Goal: Complete application form

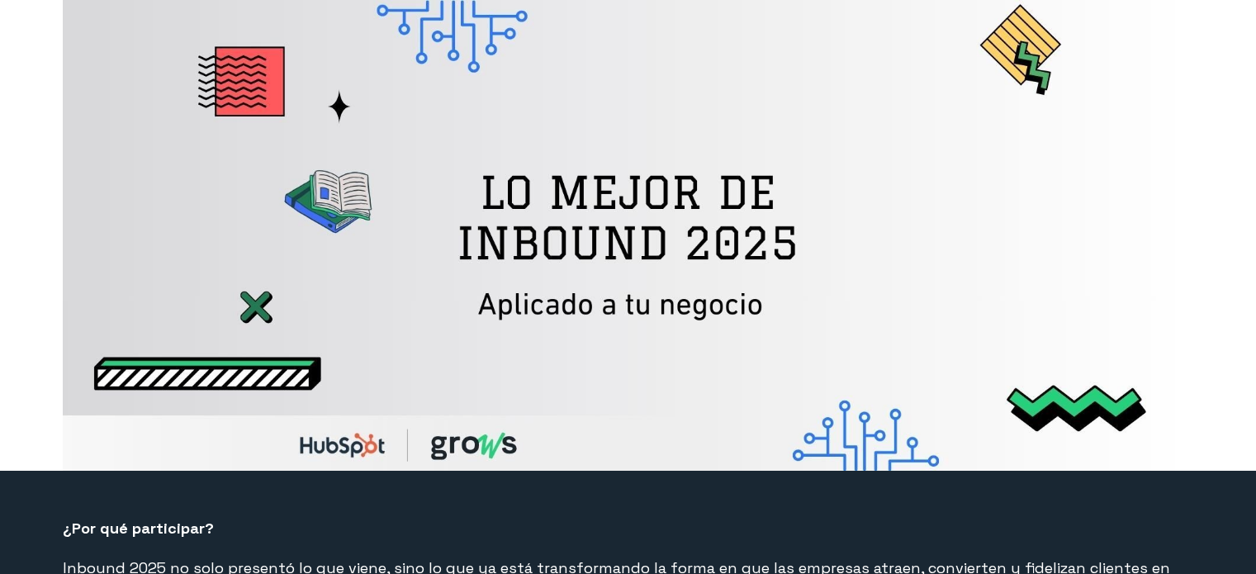
select select "PE"
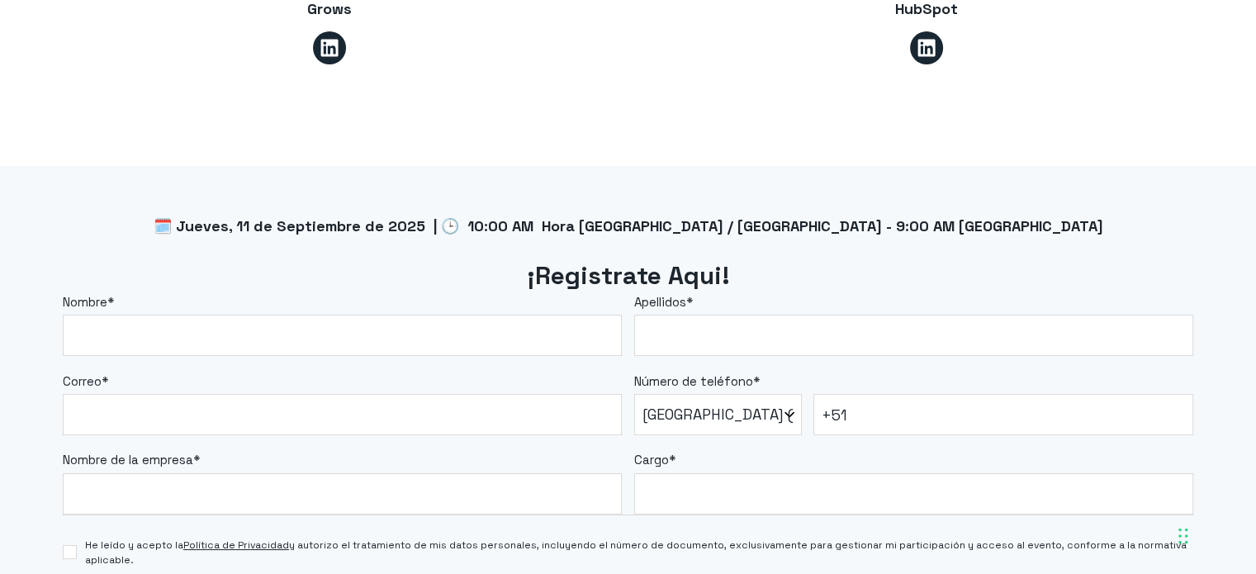
scroll to position [1321, 0]
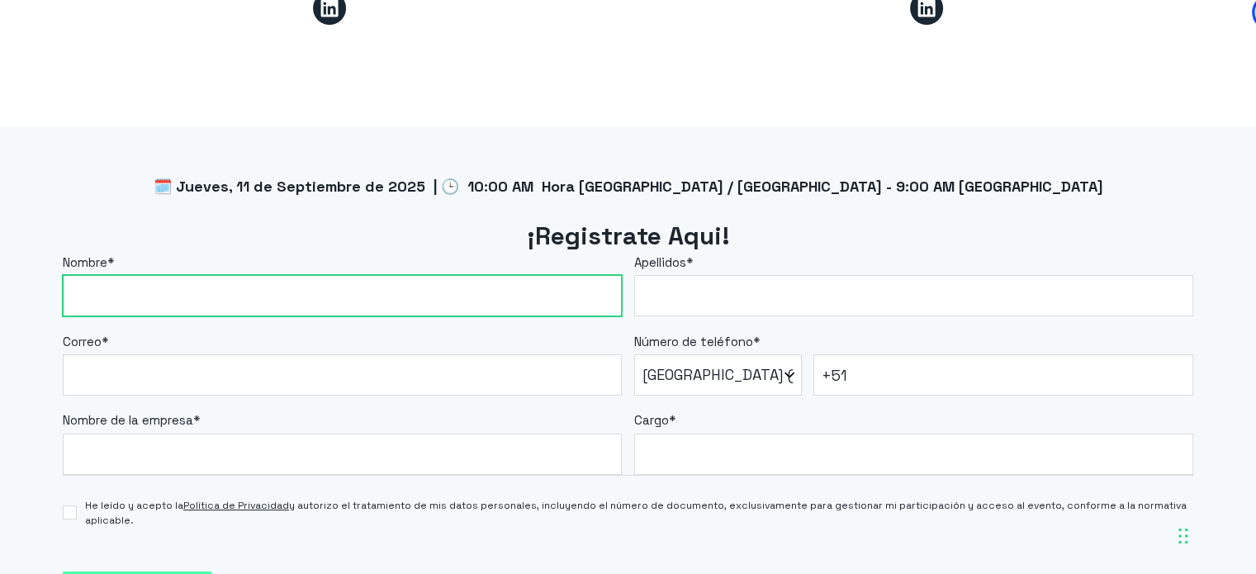
click at [390, 287] on input "Nombre *" at bounding box center [342, 295] width 559 height 41
type input "[PERSON_NAME]"
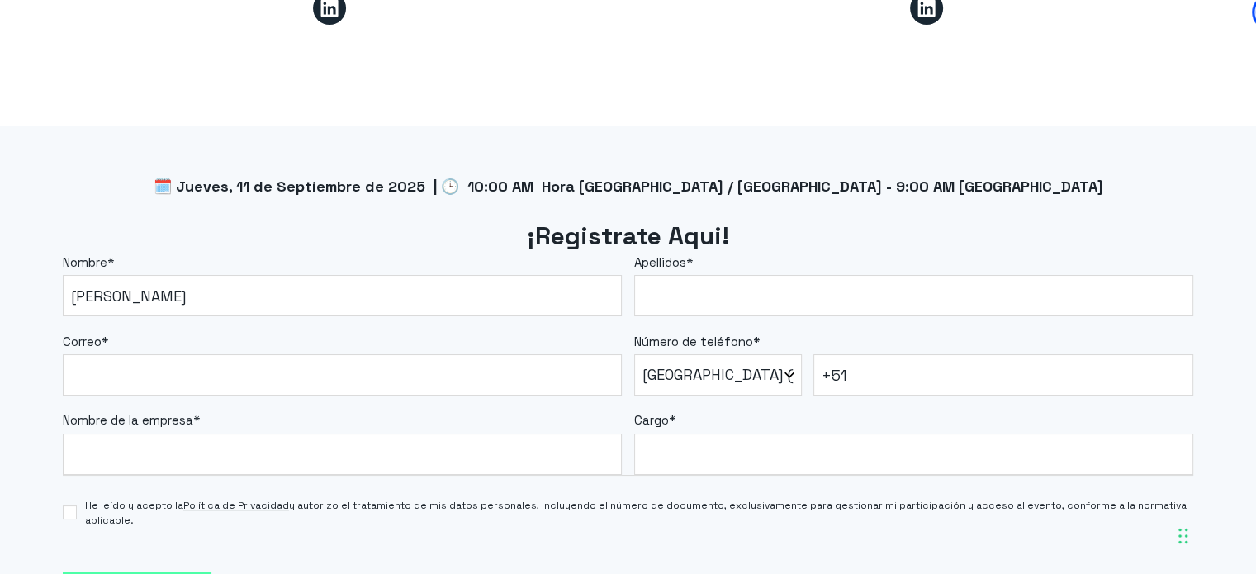
click at [727, 329] on fieldset "Correo * Número de teléfono * * [GEOGRAPHIC_DATA] (‫[GEOGRAPHIC_DATA]‬‎) [GEOGR…" at bounding box center [628, 355] width 1130 height 79
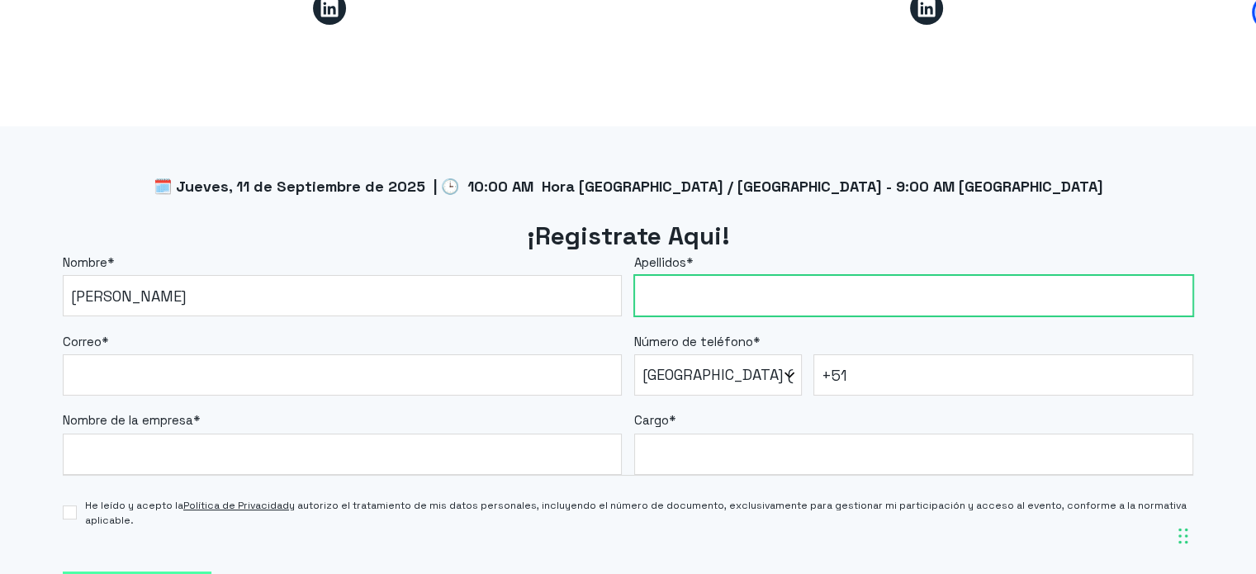
click at [736, 294] on input "Apellidos *" at bounding box center [913, 295] width 559 height 41
type input "d"
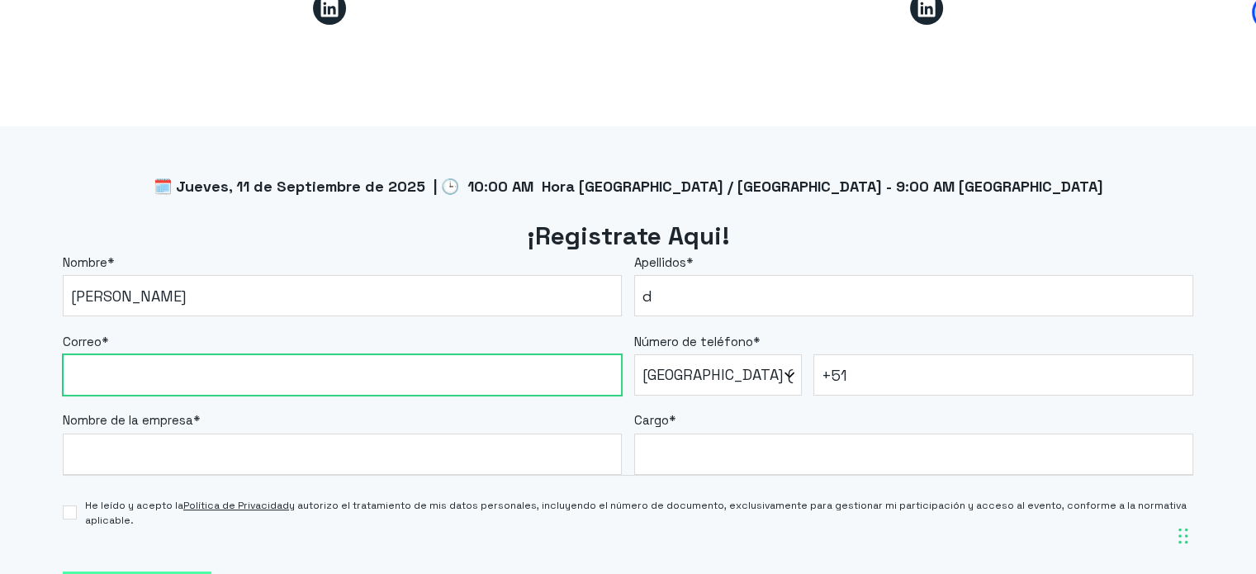
click at [344, 378] on input "Correo *" at bounding box center [342, 374] width 559 height 41
type input "[PERSON_NAME][EMAIL_ADDRESS][PERSON_NAME][DOMAIN_NAME]"
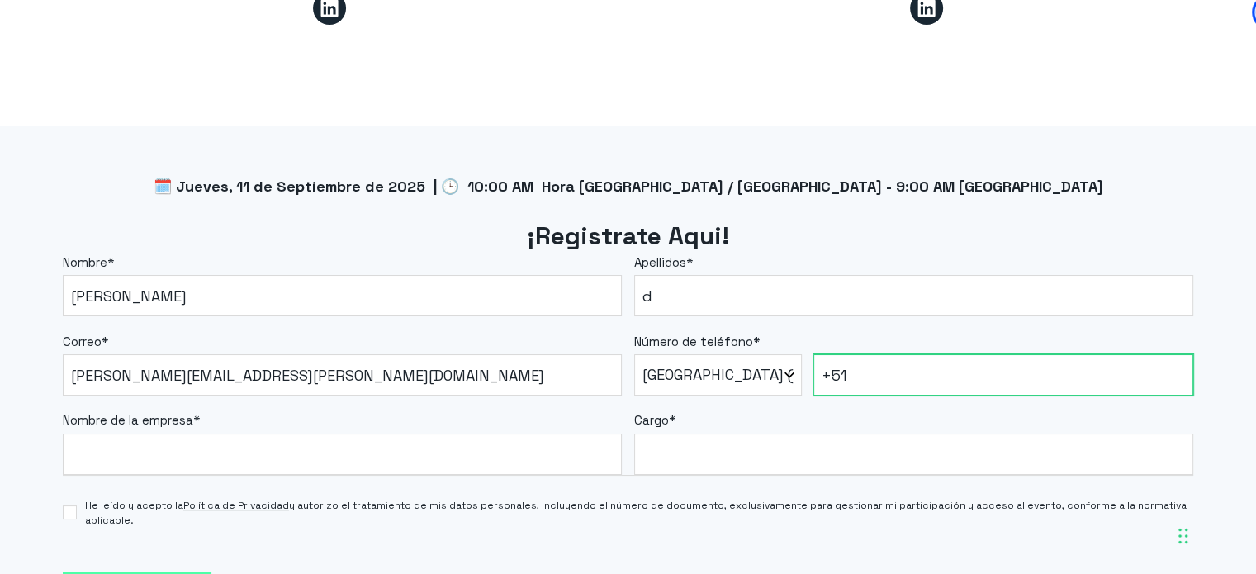
click at [895, 367] on input "+51" at bounding box center [1003, 374] width 380 height 41
type input "[PHONE_NUMBER]"
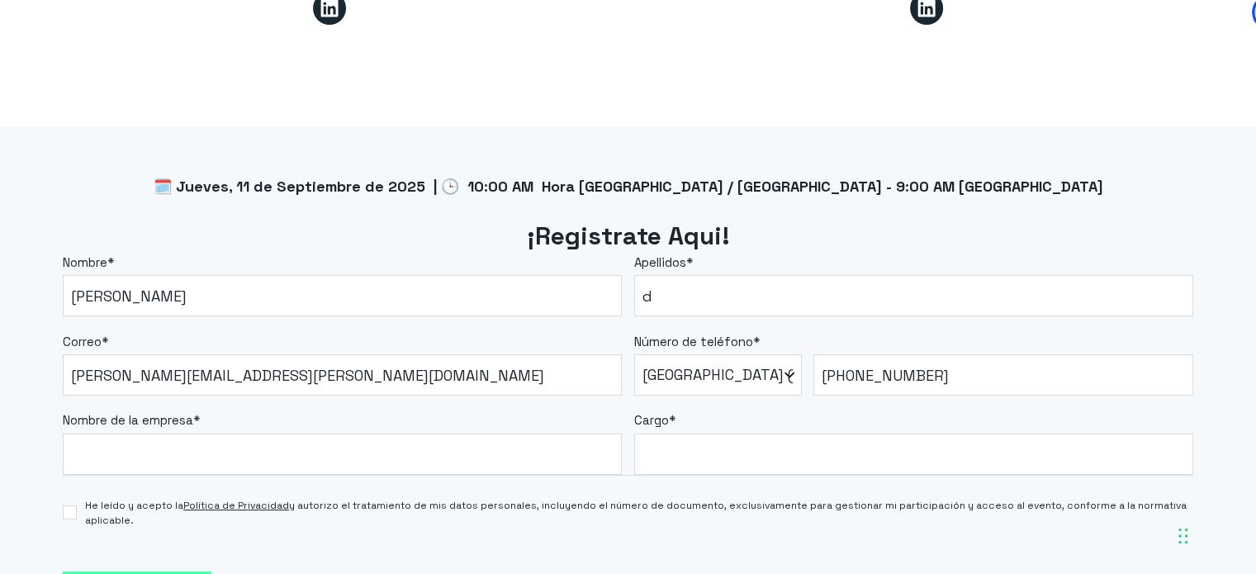
click at [380, 432] on div "Nombre de la empresa *" at bounding box center [342, 443] width 559 height 64
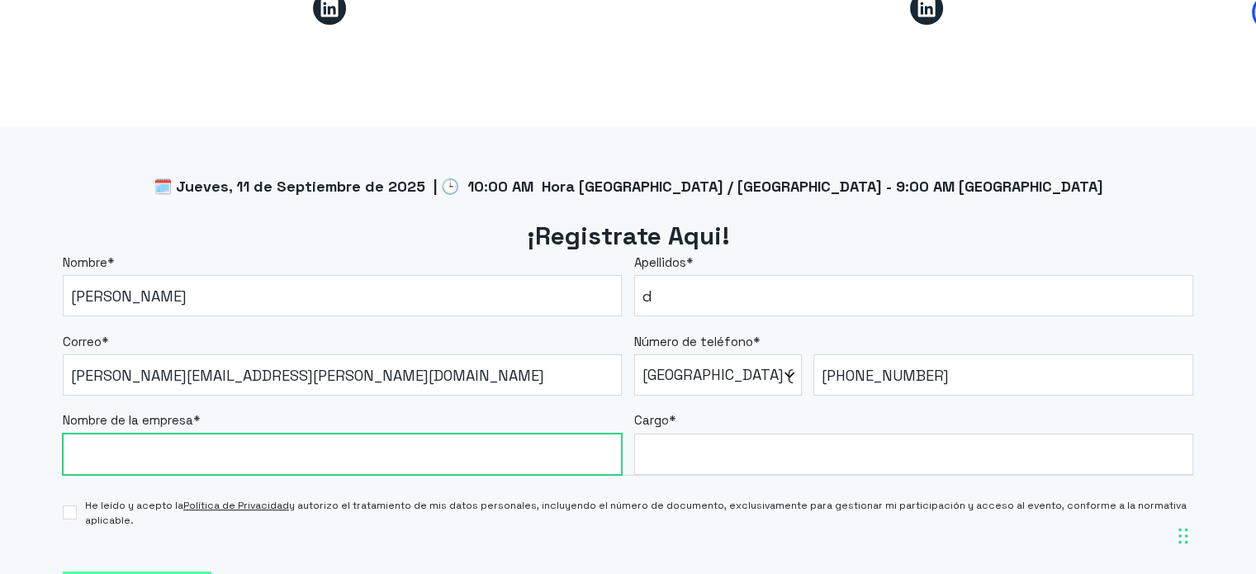
click at [341, 451] on input "Nombre de la empresa *" at bounding box center [342, 454] width 559 height 41
type input "Powerpay"
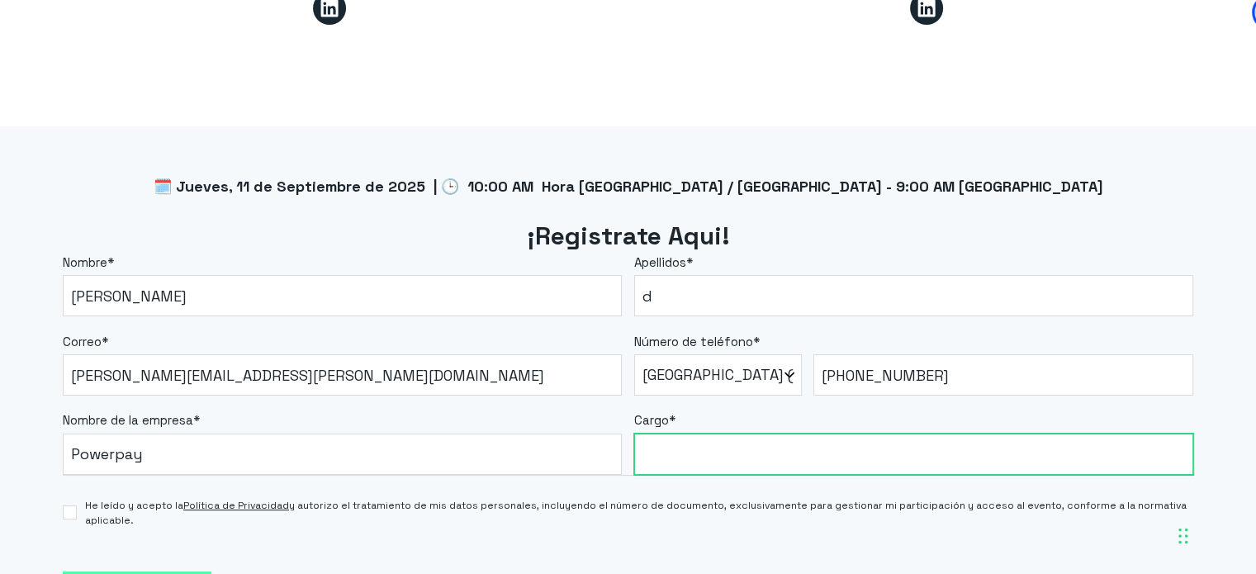
drag, startPoint x: 666, startPoint y: 469, endPoint x: 675, endPoint y: 468, distance: 9.1
click at [675, 468] on input "Cargo *" at bounding box center [913, 454] width 559 height 41
type input "cto"
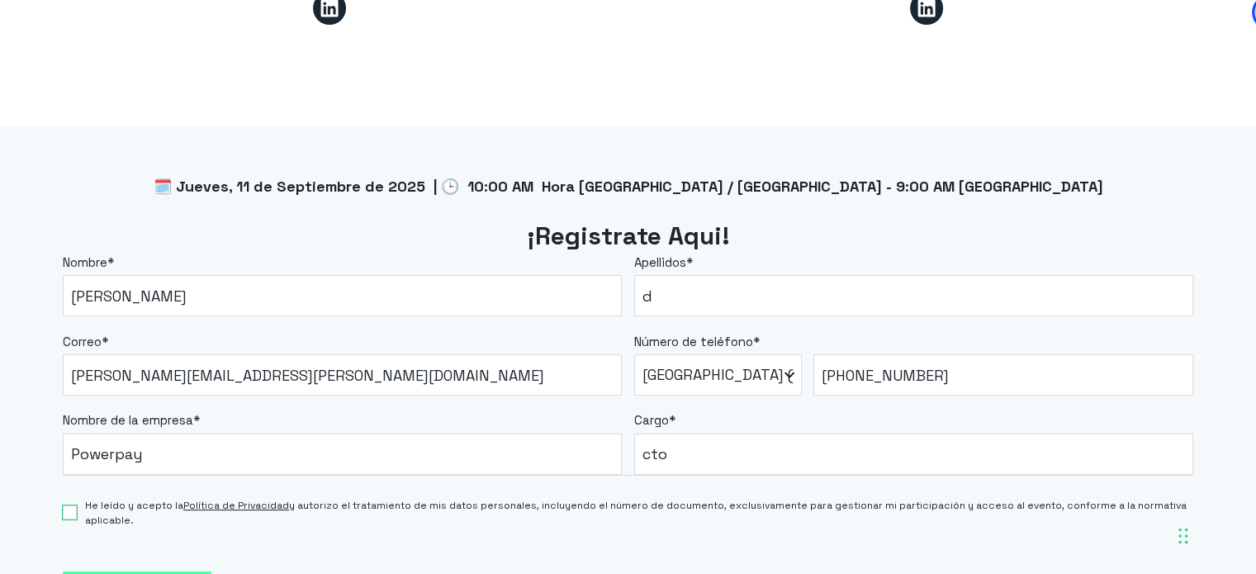
click at [74, 508] on input "He leído y acepto la Política de Privacidad y autorizo el tratamiento de mis da…" at bounding box center [70, 512] width 14 height 14
checkbox input "true"
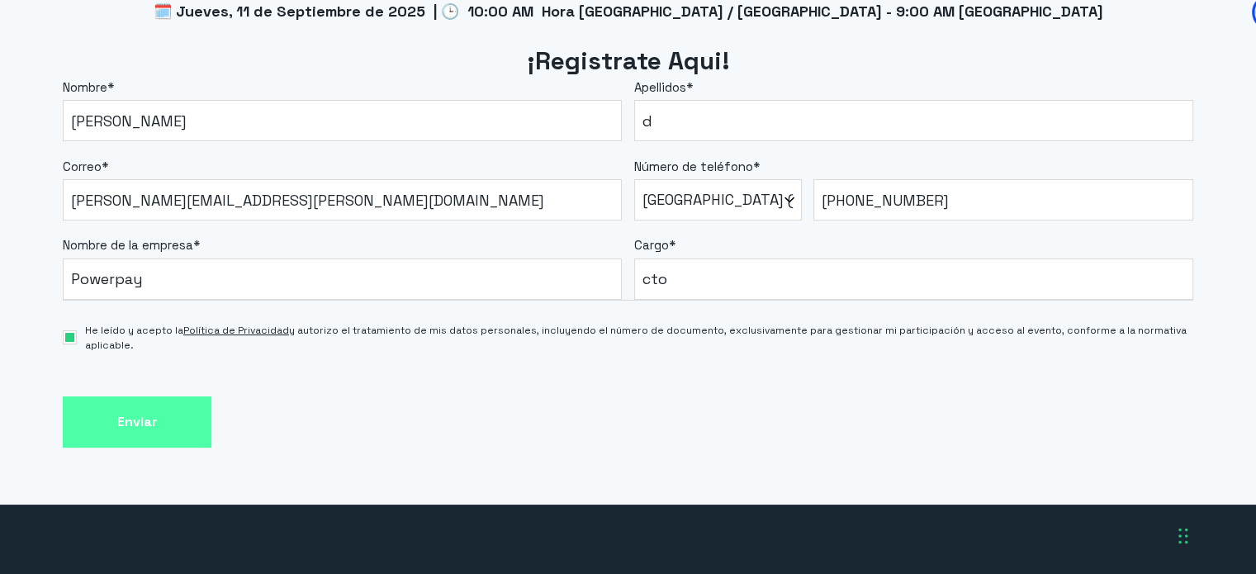
scroll to position [1569, 0]
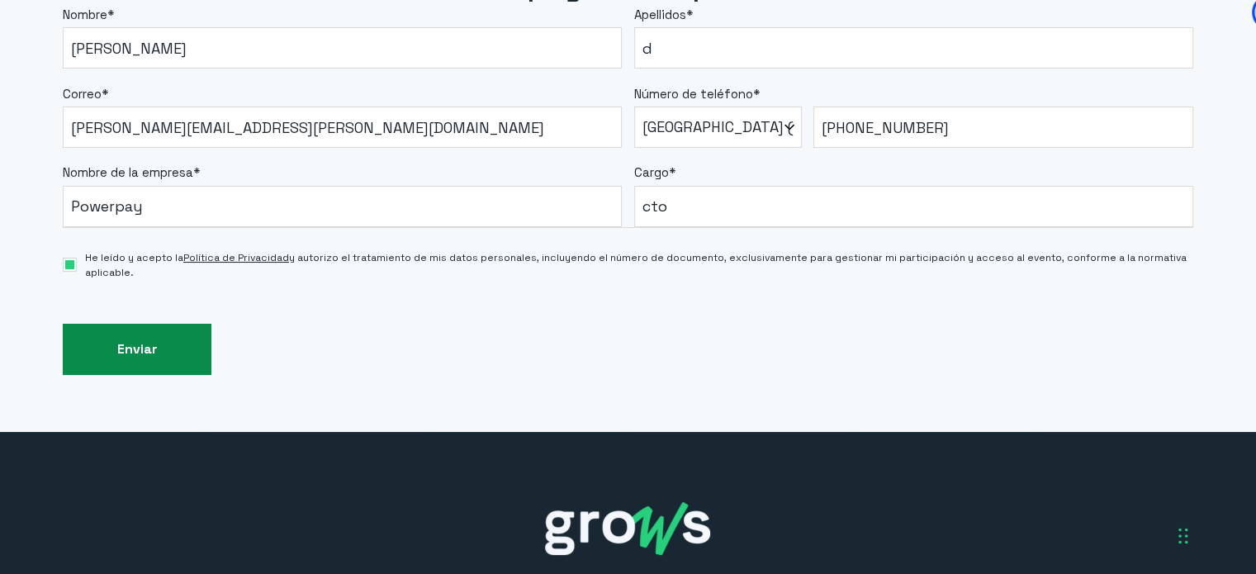
click at [140, 344] on input "Enviar" at bounding box center [137, 350] width 149 height 52
